Goal: Navigation & Orientation: Understand site structure

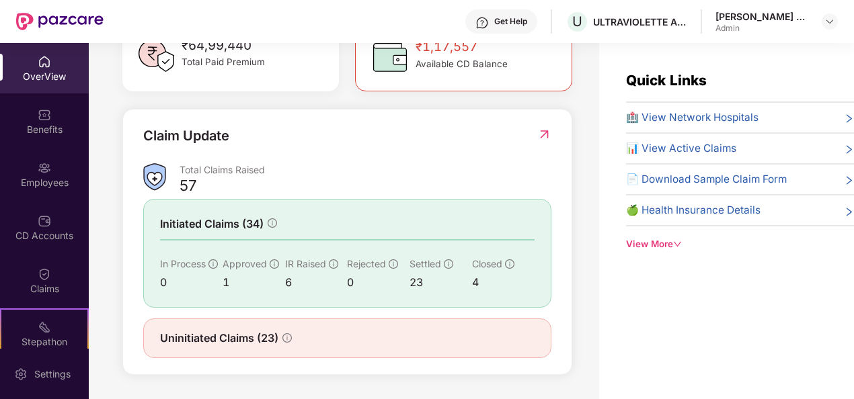
scroll to position [430, 0]
click at [311, 358] on div "Uninitiated Claims (23)" at bounding box center [347, 339] width 408 height 40
click at [273, 333] on span "Uninitiated Claims (23)" at bounding box center [219, 338] width 118 height 17
click at [258, 245] on div "Initiated Claims (34) In Process 0 Approved 1 IR Raised 6 Rejected 0 Settled 23…" at bounding box center [347, 253] width 408 height 109
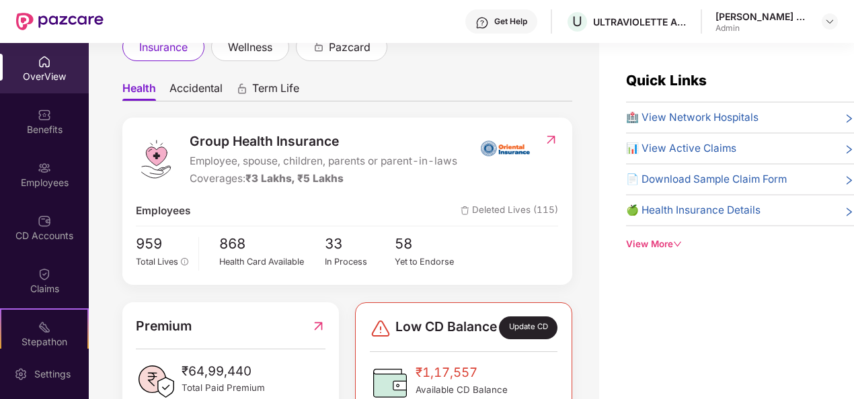
scroll to position [0, 0]
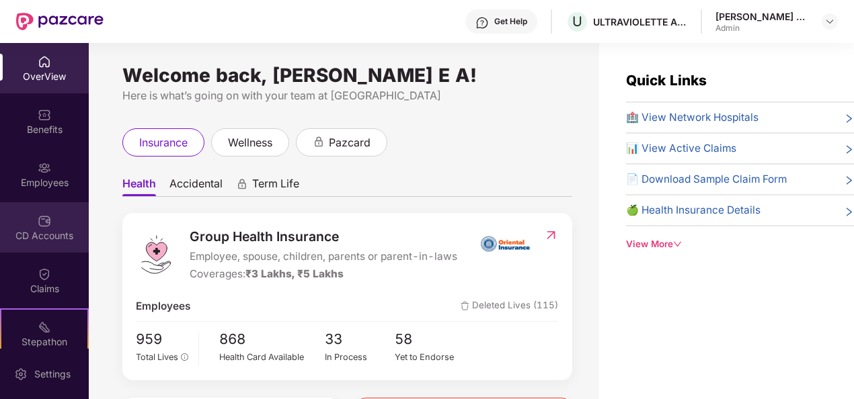
click at [30, 211] on div "CD Accounts" at bounding box center [44, 227] width 89 height 50
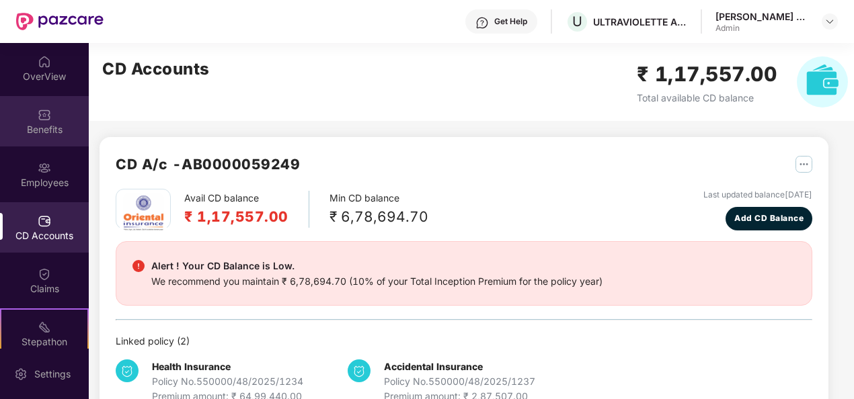
click at [56, 134] on div "Benefits" at bounding box center [44, 129] width 89 height 13
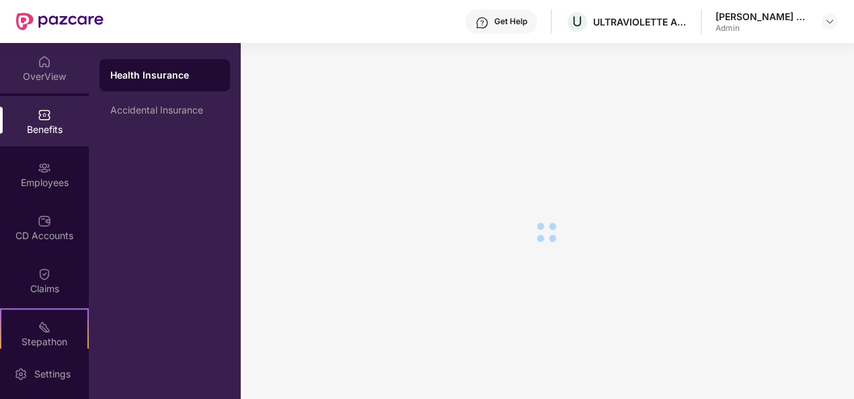
click at [55, 55] on div "OverView" at bounding box center [44, 68] width 89 height 50
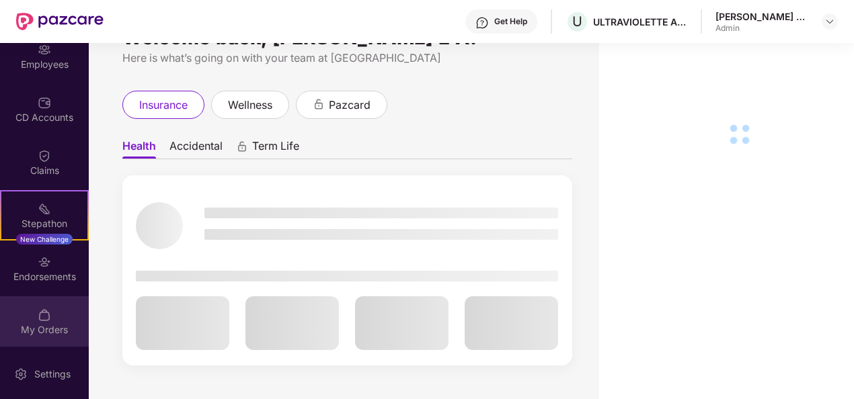
scroll to position [43, 0]
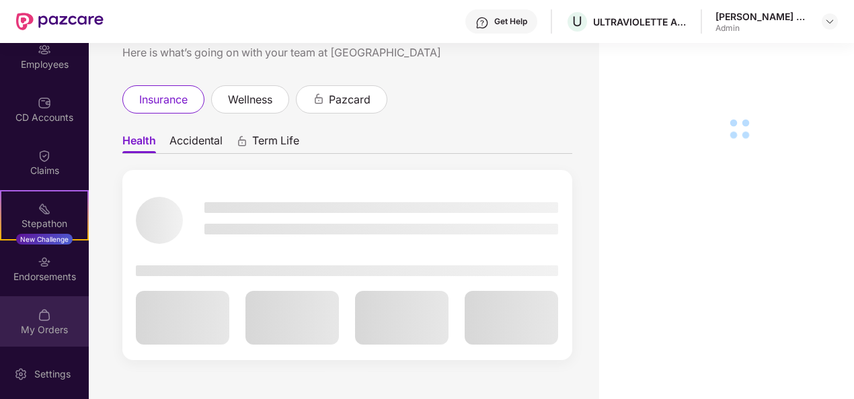
click at [46, 315] on img at bounding box center [44, 315] width 13 height 13
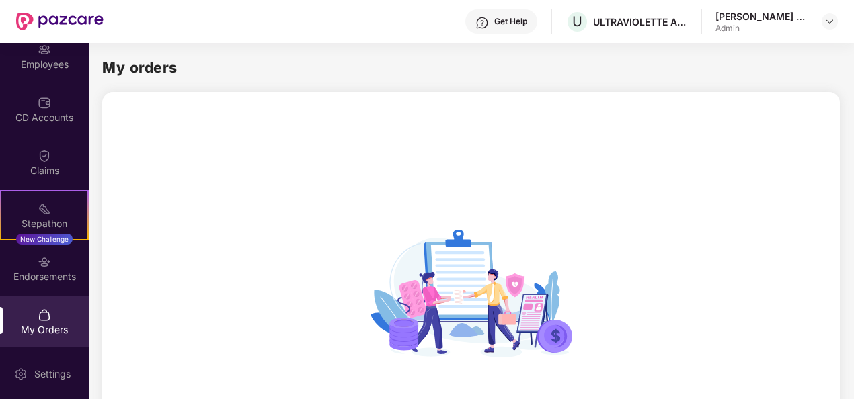
scroll to position [178, 0]
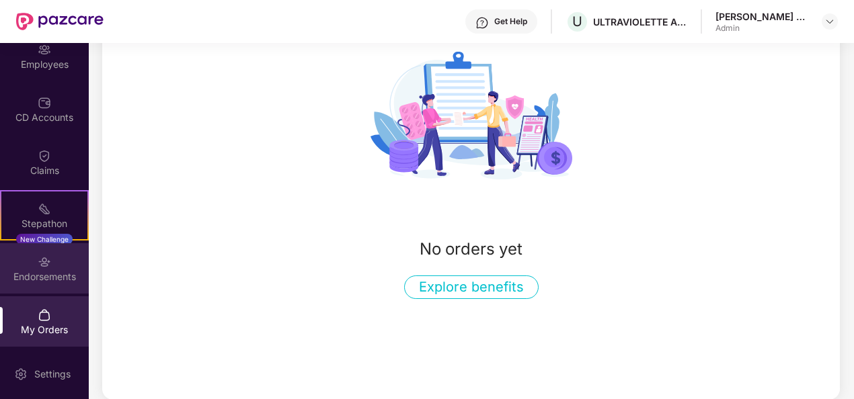
click at [54, 259] on div "Endorsements" at bounding box center [44, 268] width 89 height 50
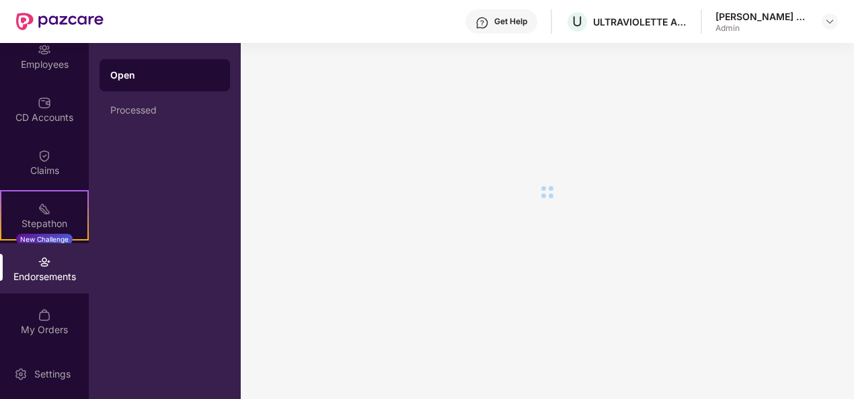
scroll to position [0, 0]
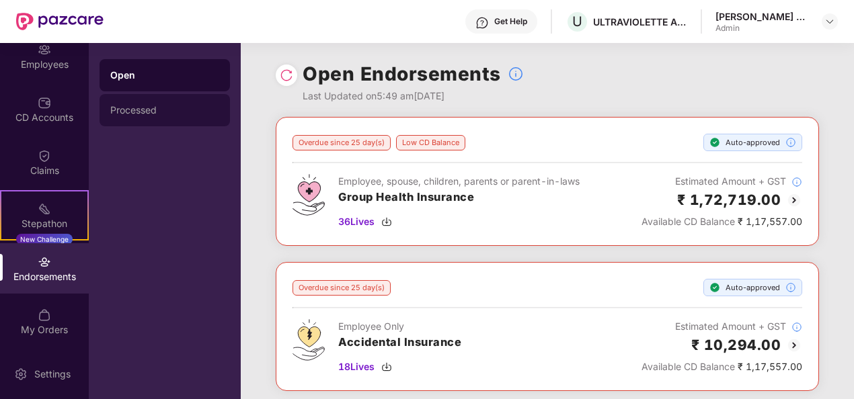
click at [147, 113] on div "Processed" at bounding box center [164, 110] width 109 height 11
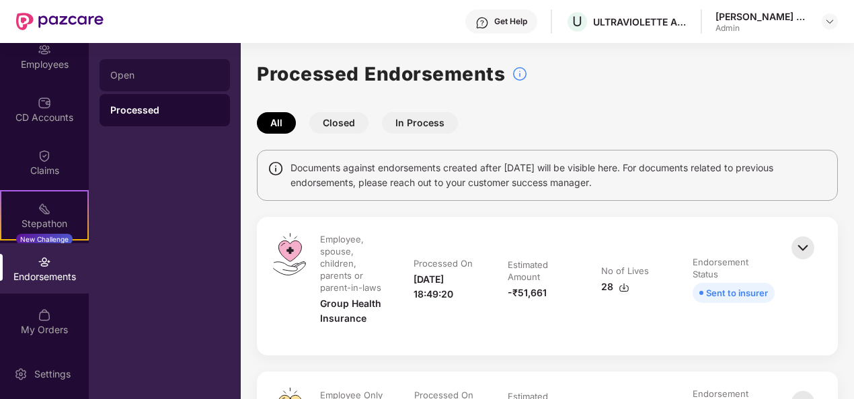
click at [128, 61] on div "Open" at bounding box center [164, 75] width 130 height 32
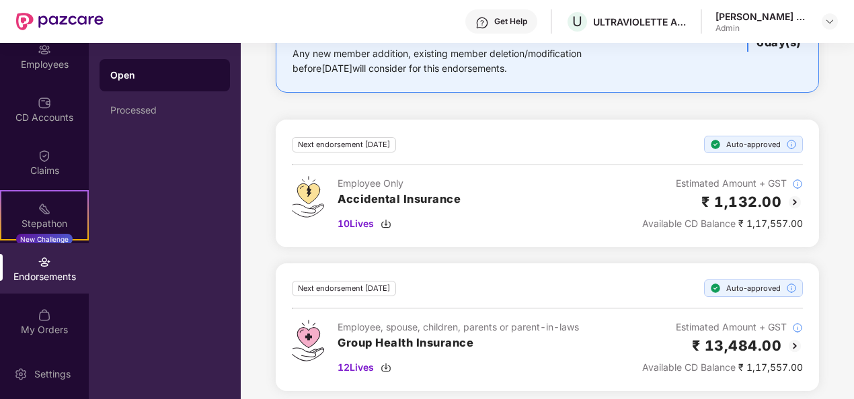
scroll to position [578, 0]
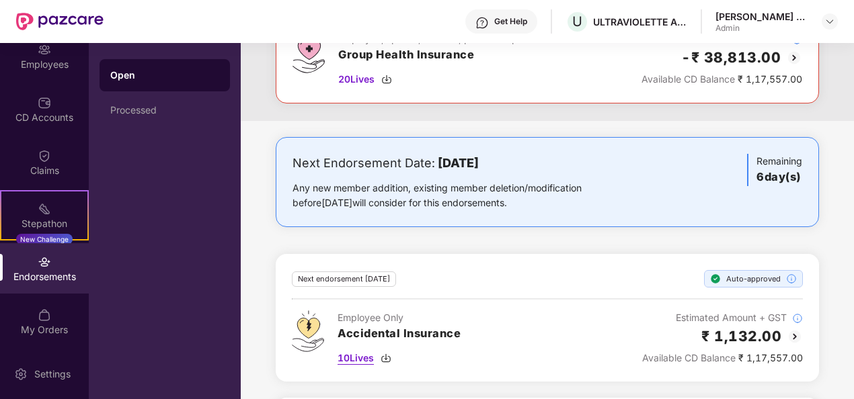
click at [359, 351] on span "10 Lives" at bounding box center [355, 358] width 36 height 15
click at [259, 245] on div "Next Endorsement Date: [DATE] Any new member addition, existing member deletion…" at bounding box center [547, 339] width 613 height 405
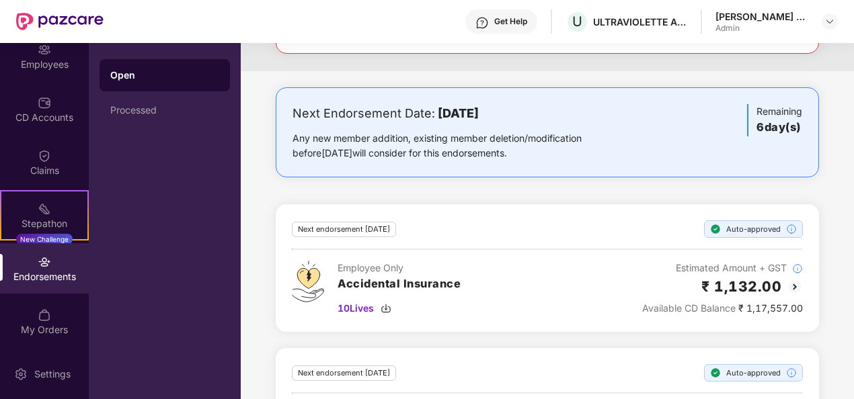
scroll to position [713, 0]
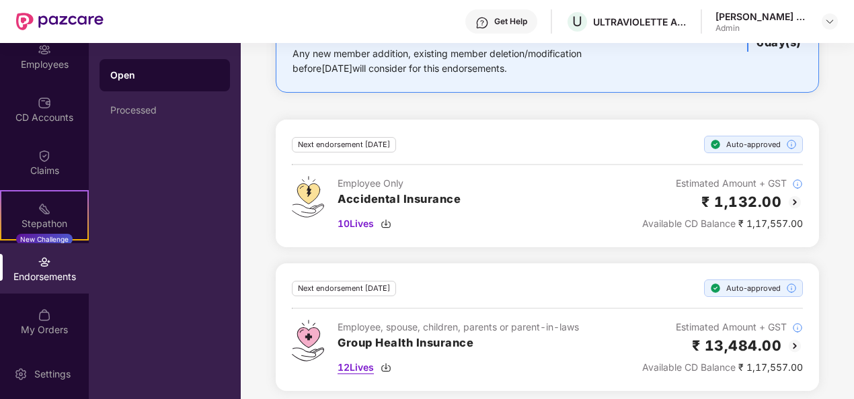
click at [363, 362] on span "12 Lives" at bounding box center [355, 367] width 36 height 15
click at [347, 216] on span "10 Lives" at bounding box center [355, 223] width 36 height 15
click at [194, 159] on div "Open Processed" at bounding box center [165, 221] width 152 height 356
click at [136, 115] on div "Processed" at bounding box center [164, 110] width 109 height 11
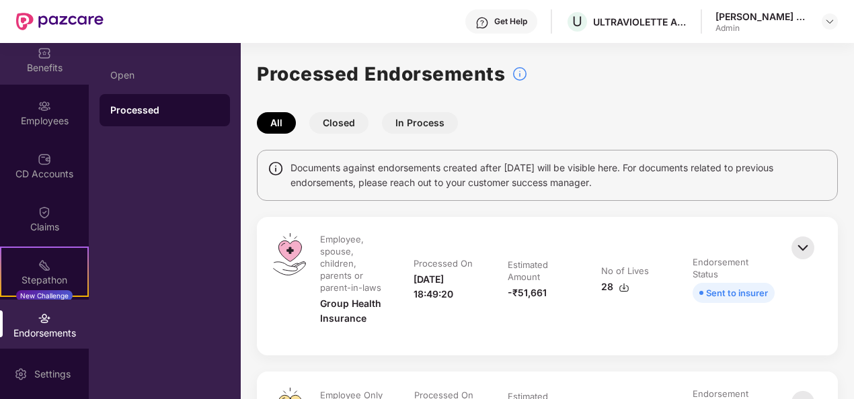
scroll to position [0, 0]
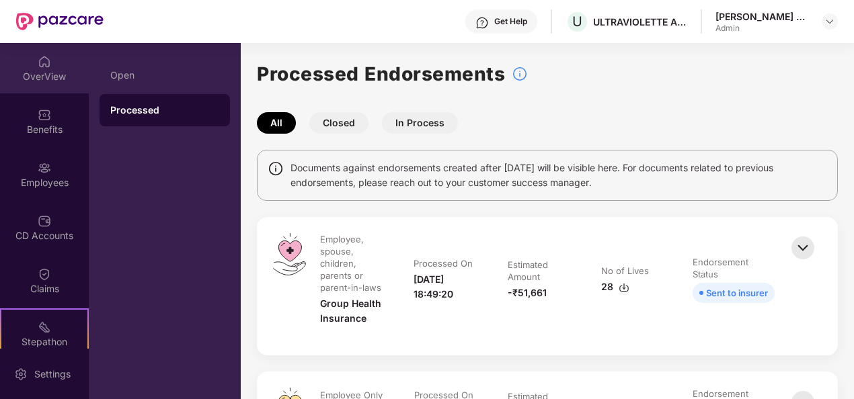
click at [50, 77] on div "OverView" at bounding box center [44, 76] width 89 height 13
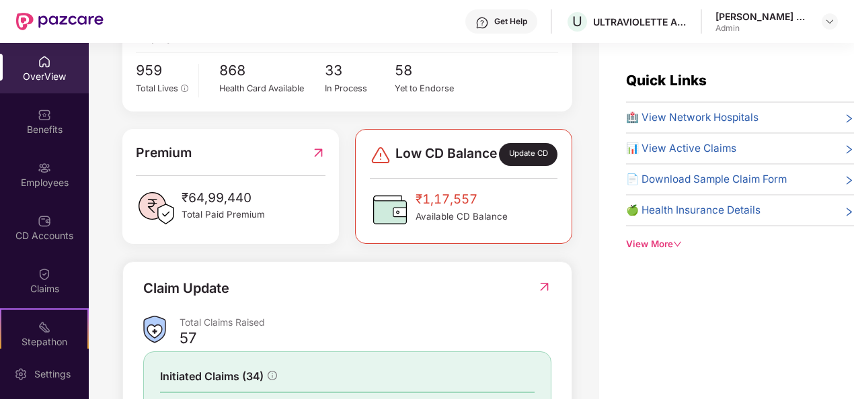
click at [46, 62] on img at bounding box center [44, 61] width 13 height 13
click at [43, 126] on div "Benefits" at bounding box center [44, 129] width 89 height 13
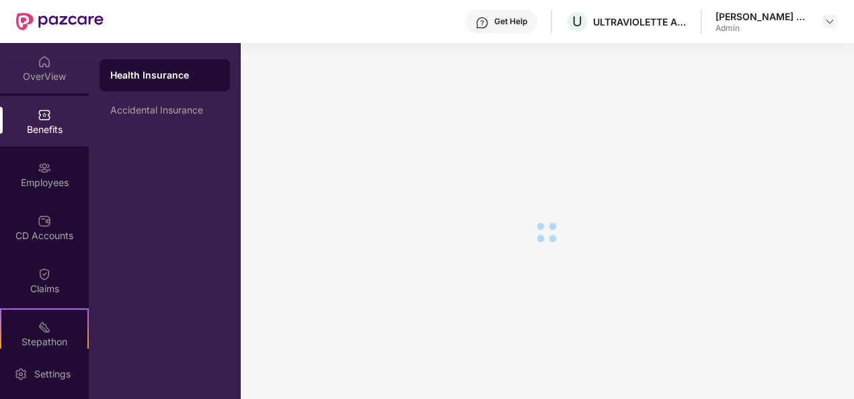
click at [52, 66] on div "OverView" at bounding box center [44, 68] width 89 height 50
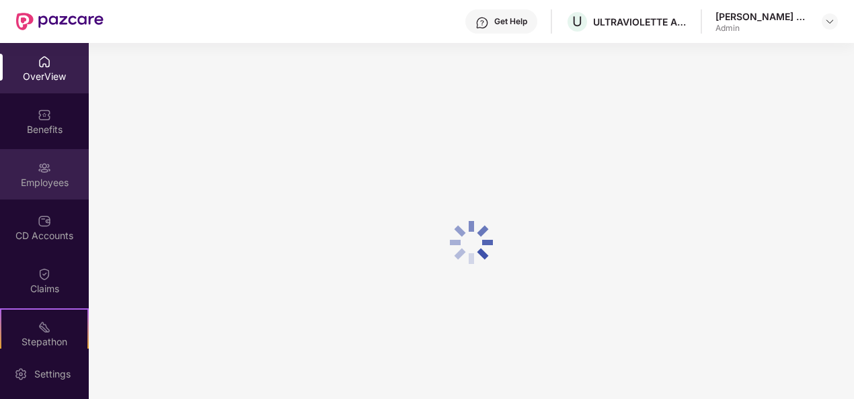
click at [44, 165] on img at bounding box center [44, 167] width 13 height 13
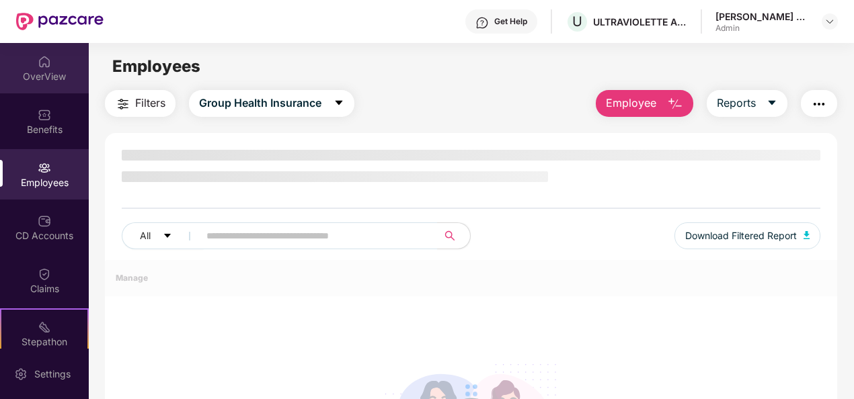
click at [49, 69] on div "OverView" at bounding box center [44, 68] width 89 height 50
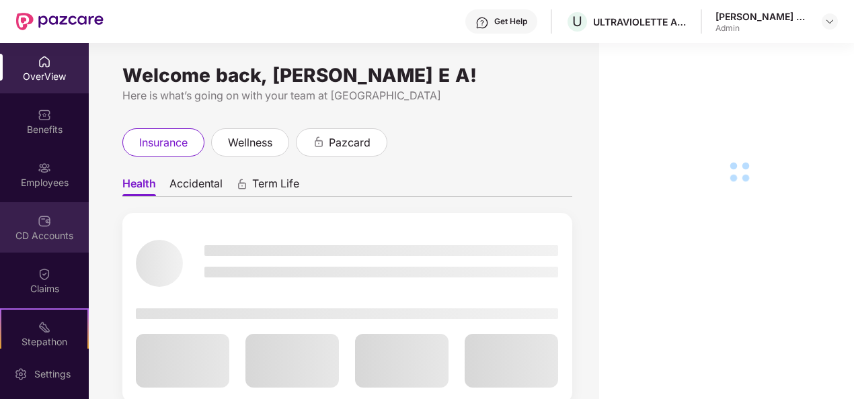
click at [40, 231] on div "CD Accounts" at bounding box center [44, 235] width 89 height 13
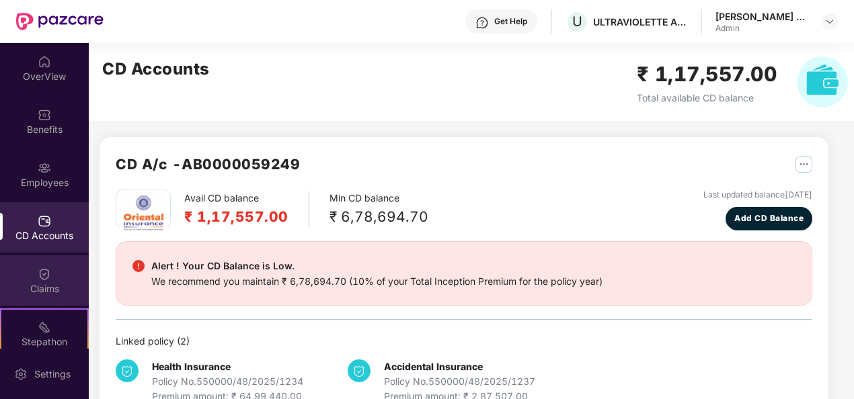
click at [44, 277] on img at bounding box center [44, 274] width 13 height 13
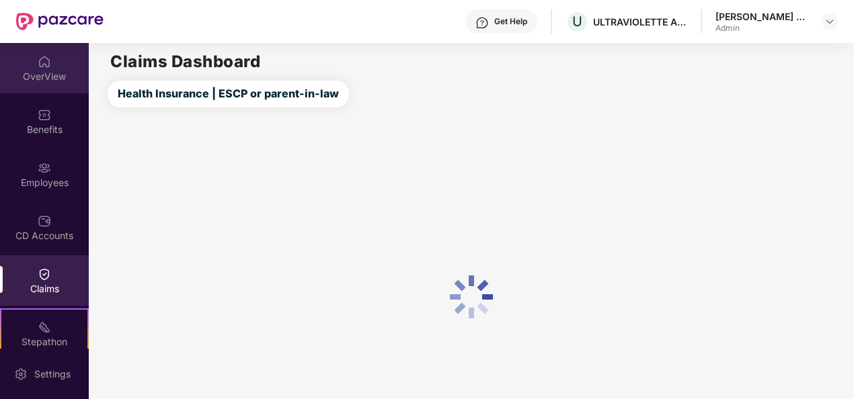
click at [40, 55] on img at bounding box center [44, 61] width 13 height 13
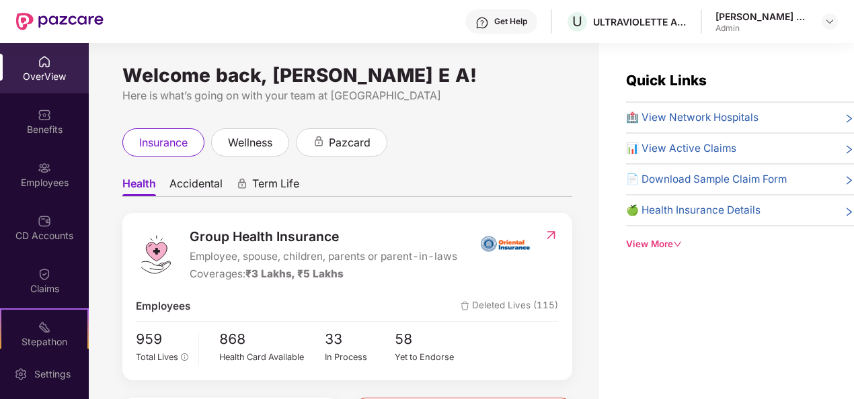
click at [37, 85] on div "OverView" at bounding box center [44, 68] width 89 height 50
click at [39, 70] on div "OverView" at bounding box center [44, 76] width 89 height 13
click at [49, 115] on div "Benefits" at bounding box center [44, 121] width 89 height 50
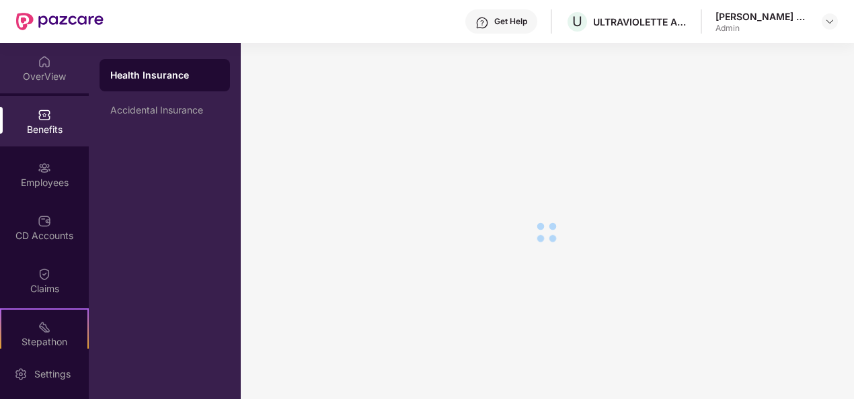
click at [42, 58] on img at bounding box center [44, 61] width 13 height 13
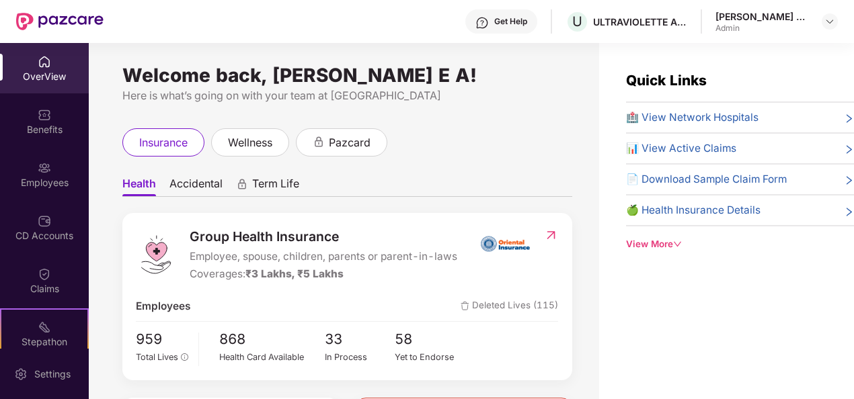
click at [40, 85] on div "OverView" at bounding box center [44, 68] width 89 height 50
